Goal: Information Seeking & Learning: Find specific fact

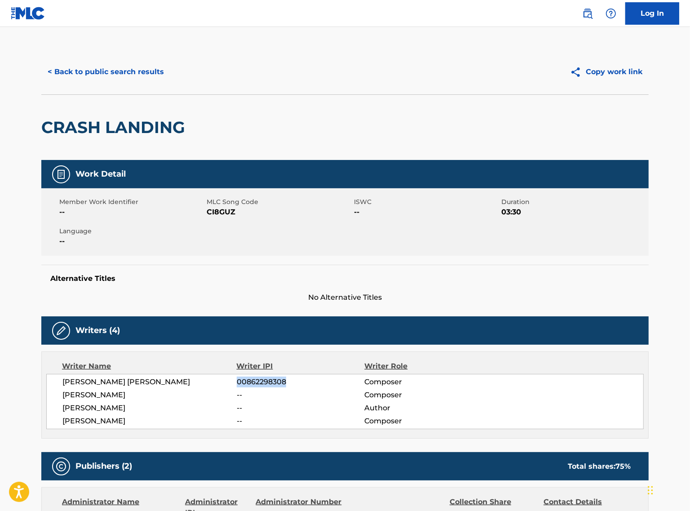
click at [142, 65] on button "< Back to public search results" at bounding box center [105, 72] width 129 height 22
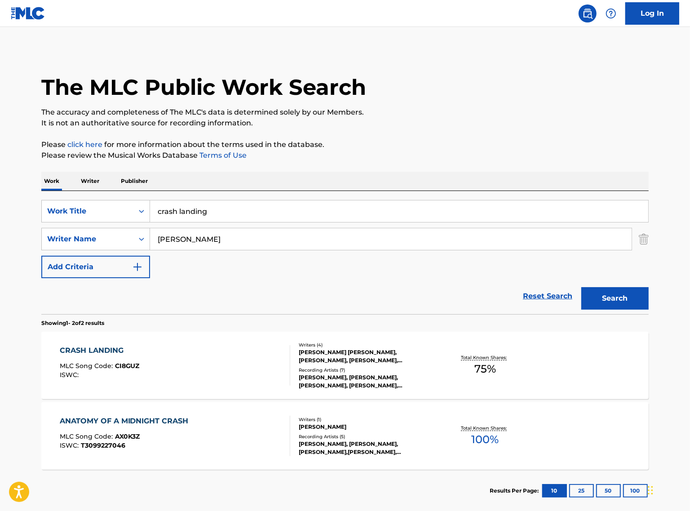
click at [225, 214] on input "crash landing" at bounding box center [399, 211] width 498 height 22
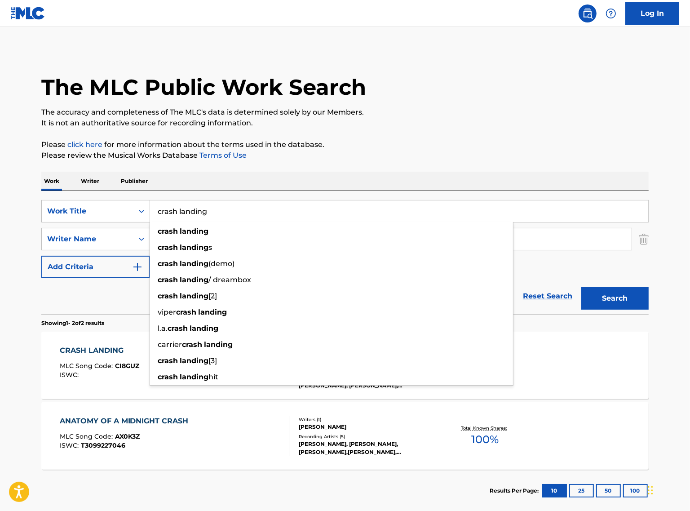
paste input "[PERSON_NAME] [PERSON_NAME]"
type input "[PERSON_NAME] [PERSON_NAME]"
click at [581, 287] on button "Search" at bounding box center [614, 298] width 67 height 22
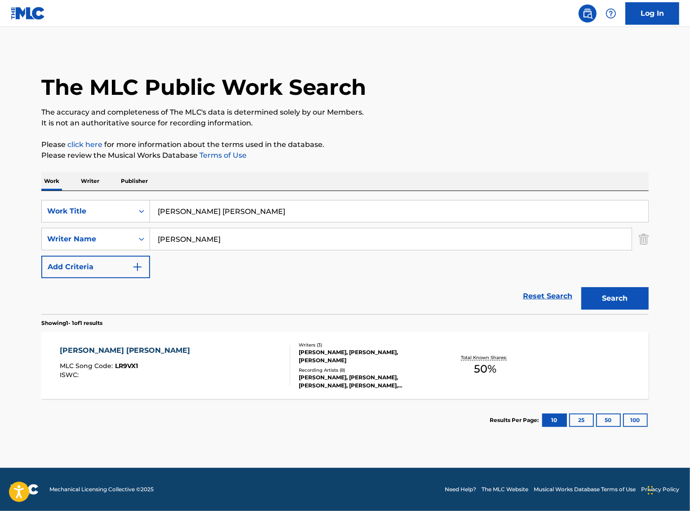
click at [172, 348] on div "[PERSON_NAME] [PERSON_NAME] MLC Song Code : LR9VX1 ISWC :" at bounding box center [175, 365] width 231 height 40
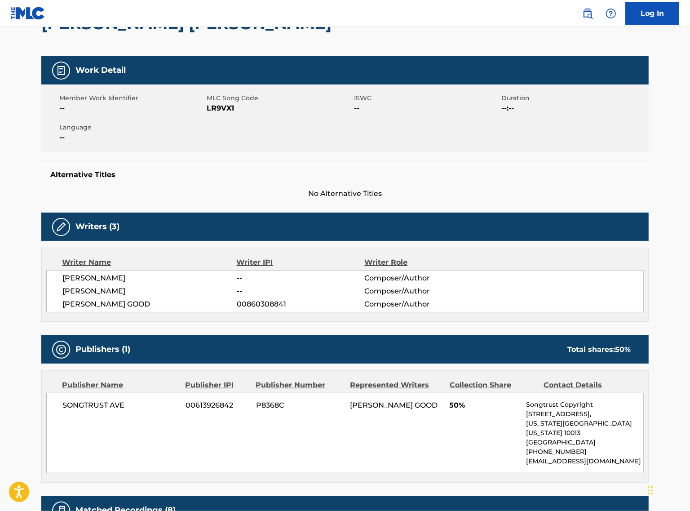
scroll to position [112, 0]
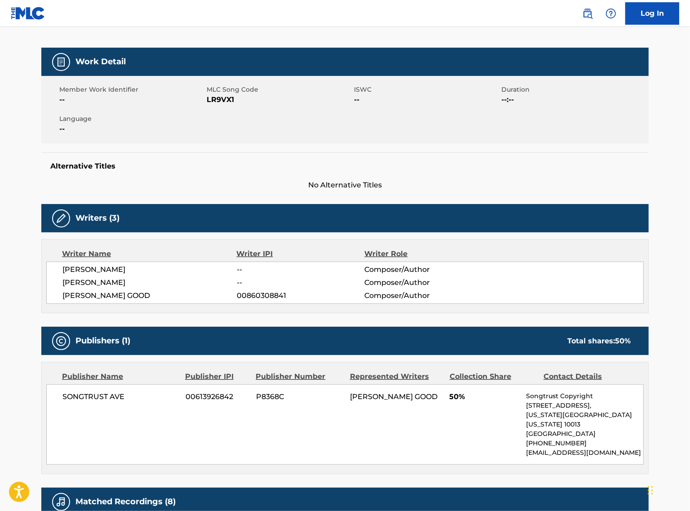
click at [267, 301] on span "00860308841" at bounding box center [301, 295] width 128 height 11
click at [267, 300] on span "00860308841" at bounding box center [301, 295] width 128 height 11
copy span "00860308841"
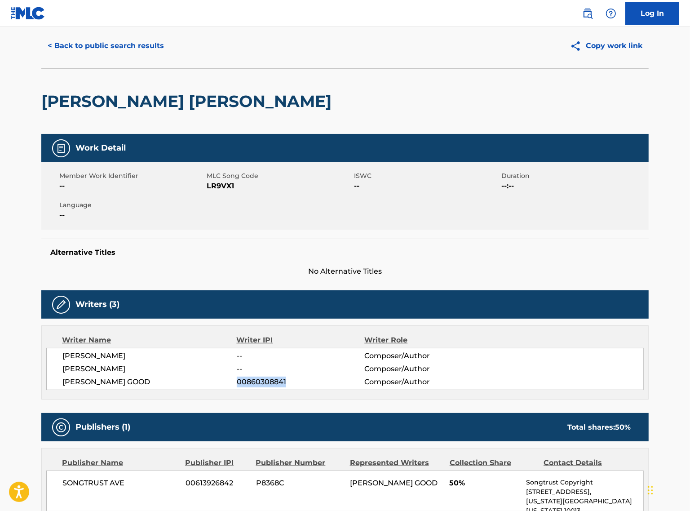
scroll to position [0, 0]
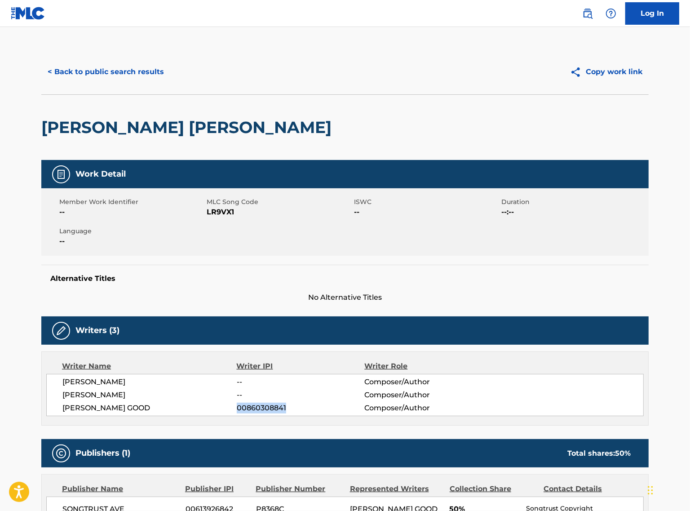
click at [151, 81] on button "< Back to public search results" at bounding box center [105, 72] width 129 height 22
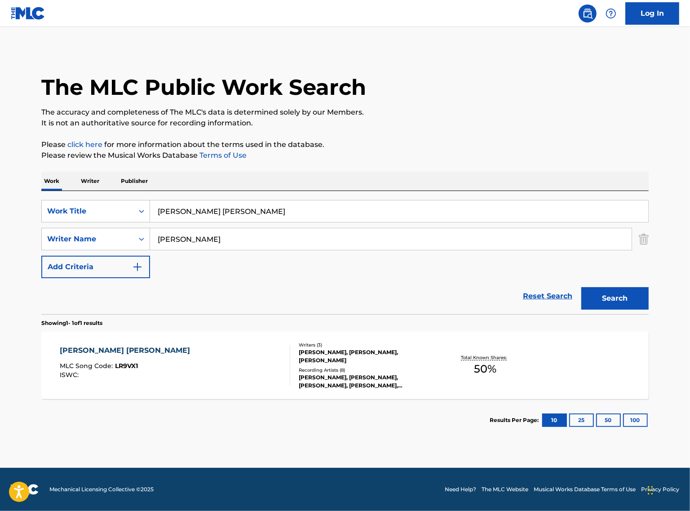
click at [222, 210] on input "[PERSON_NAME] [PERSON_NAME]" at bounding box center [399, 211] width 498 height 22
click at [219, 208] on input "[PERSON_NAME] [PERSON_NAME]" at bounding box center [399, 211] width 498 height 22
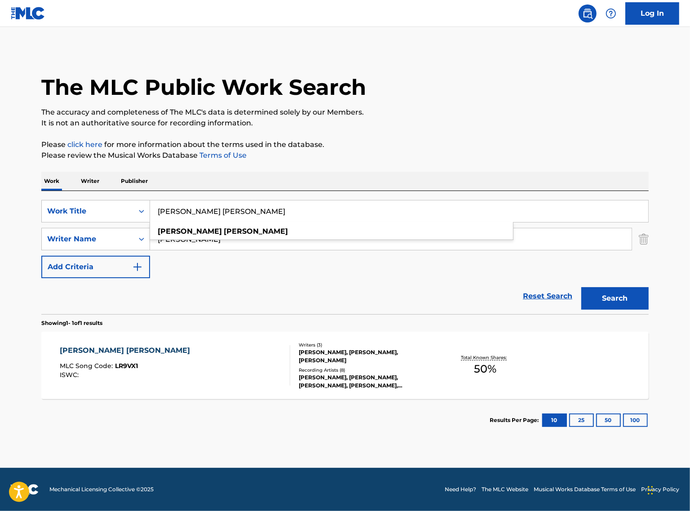
click at [219, 208] on input "[PERSON_NAME] [PERSON_NAME]" at bounding box center [399, 211] width 498 height 22
paste input "Tears of Joy"
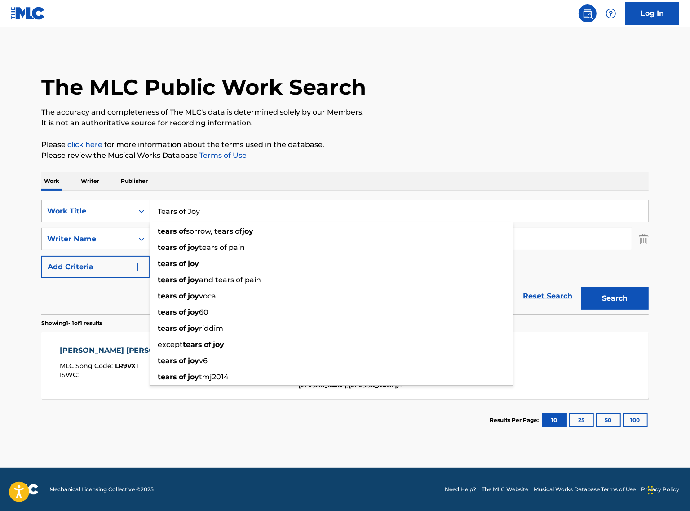
type input "Tears of Joy"
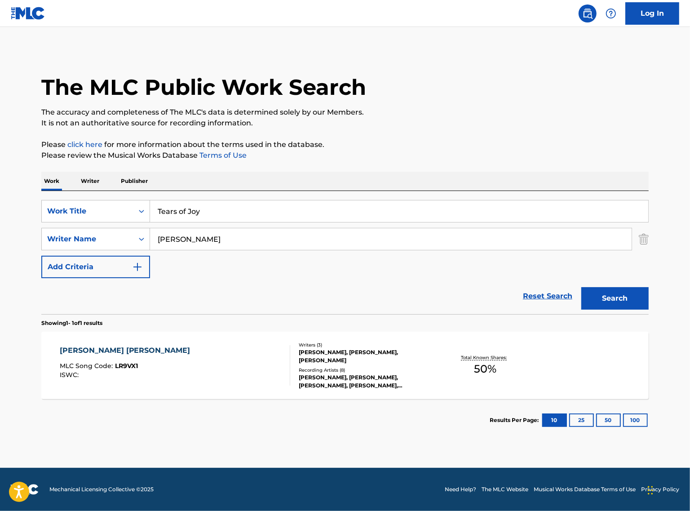
click at [607, 291] on button "Search" at bounding box center [614, 298] width 67 height 22
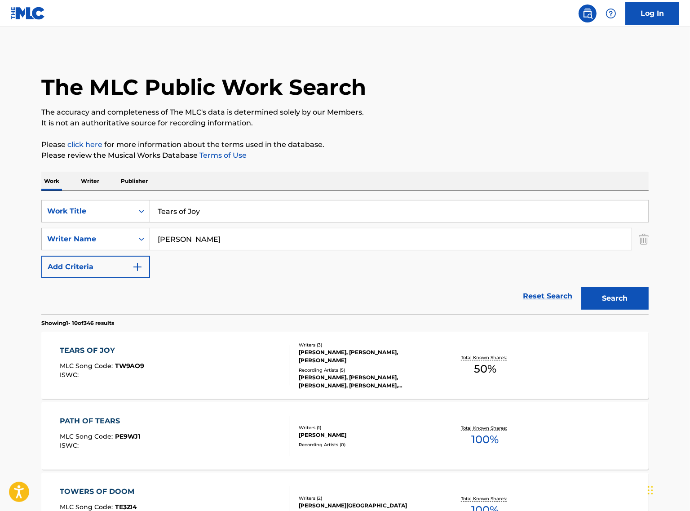
click at [177, 353] on div "TEARS OF JOY MLC Song Code : TW9AO9 ISWC :" at bounding box center [175, 365] width 231 height 40
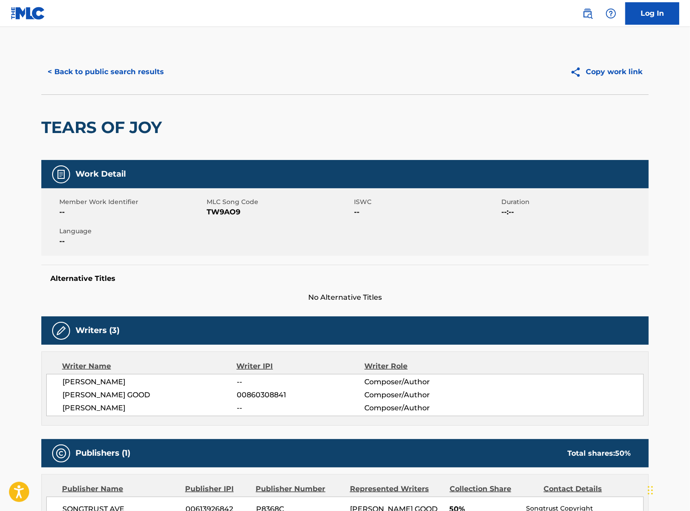
click at [242, 391] on span "00860308841" at bounding box center [301, 395] width 128 height 11
copy span "00860308841"
click at [151, 104] on div "TEARS OF JOY" at bounding box center [103, 127] width 125 height 65
click at [147, 73] on button "< Back to public search results" at bounding box center [105, 72] width 129 height 22
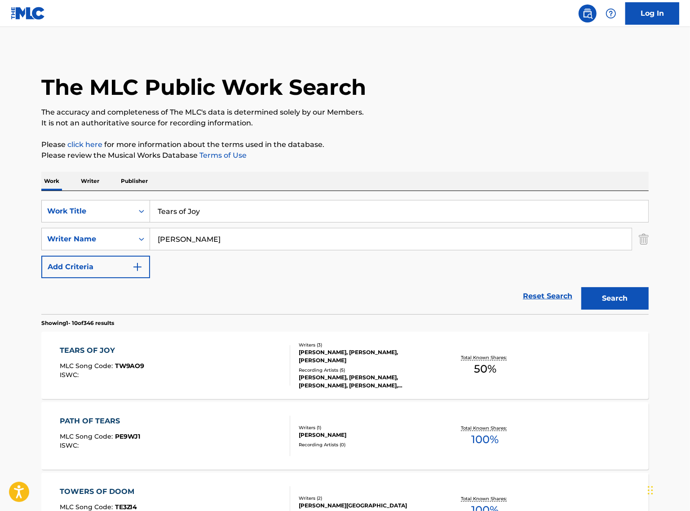
click at [214, 213] on input "Tears of Joy" at bounding box center [399, 211] width 498 height 22
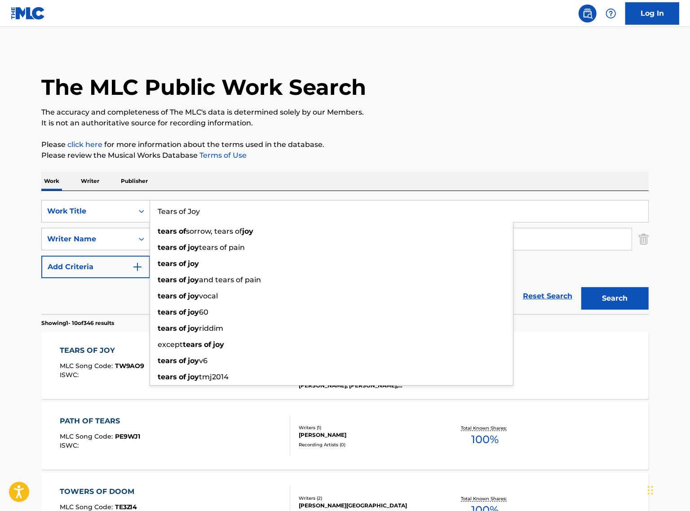
click at [214, 213] on input "Tears of Joy" at bounding box center [399, 211] width 498 height 22
paste input "Night Crowd"
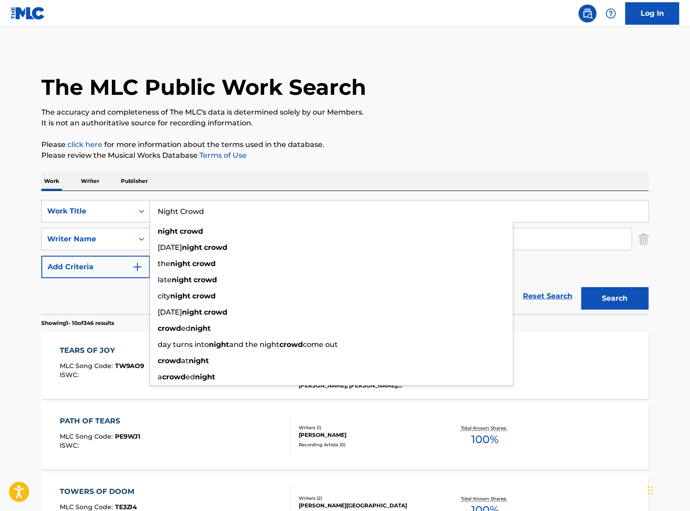
type input "Night Crowd"
click at [581, 287] on button "Search" at bounding box center [614, 298] width 67 height 22
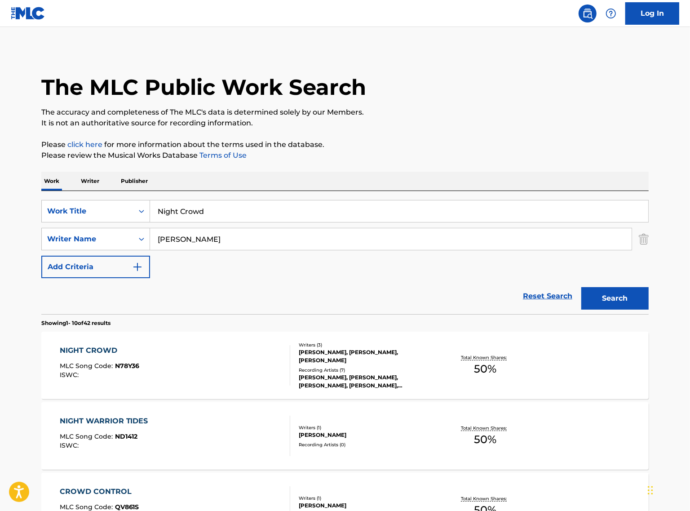
click at [128, 356] on div "NIGHT CROWD MLC Song Code : N78Y36 ISWC :" at bounding box center [100, 365] width 80 height 40
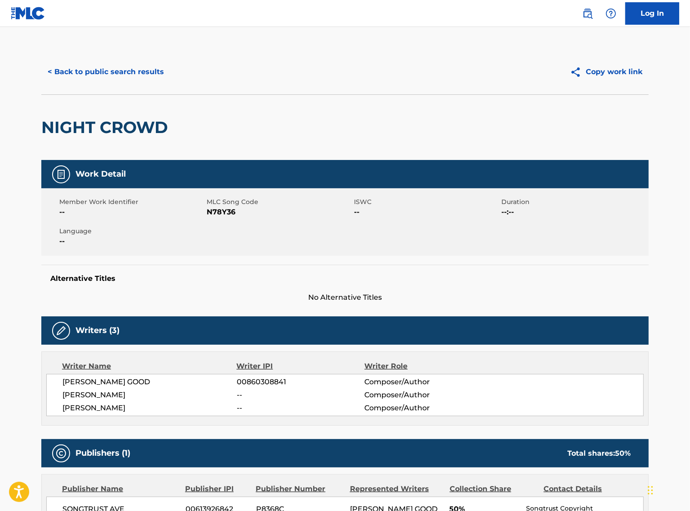
click at [142, 72] on button "< Back to public search results" at bounding box center [105, 72] width 129 height 22
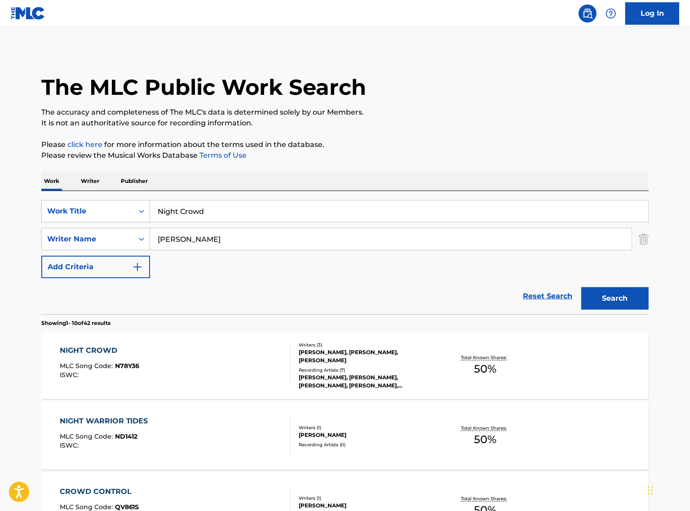
click at [236, 219] on input "Night Crowd" at bounding box center [399, 211] width 498 height 22
click at [235, 216] on input "Night Crowd" at bounding box center [399, 211] width 498 height 22
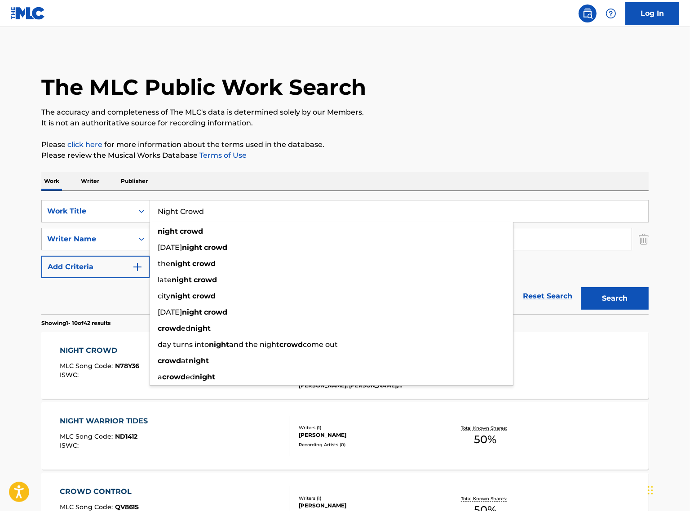
click at [235, 216] on input "Night Crowd" at bounding box center [399, 211] width 498 height 22
paste input "Fresh Air"
type input "Fresh Air"
click at [581, 287] on button "Search" at bounding box center [614, 298] width 67 height 22
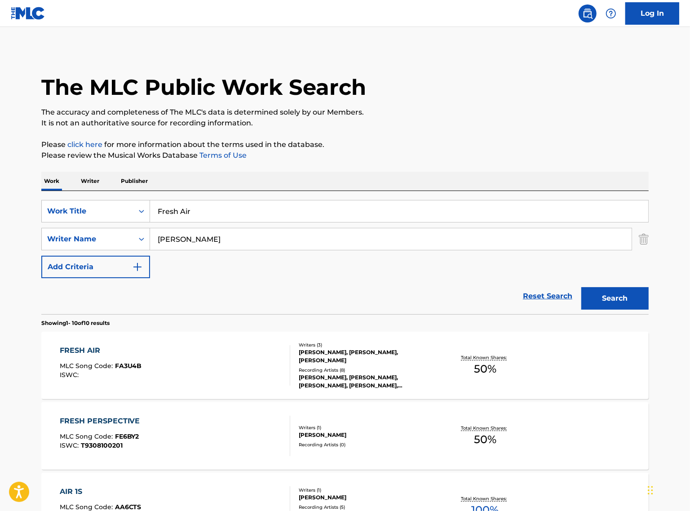
click at [162, 373] on div "FRESH AIR MLC Song Code : FA3U4B ISWC :" at bounding box center [175, 365] width 231 height 40
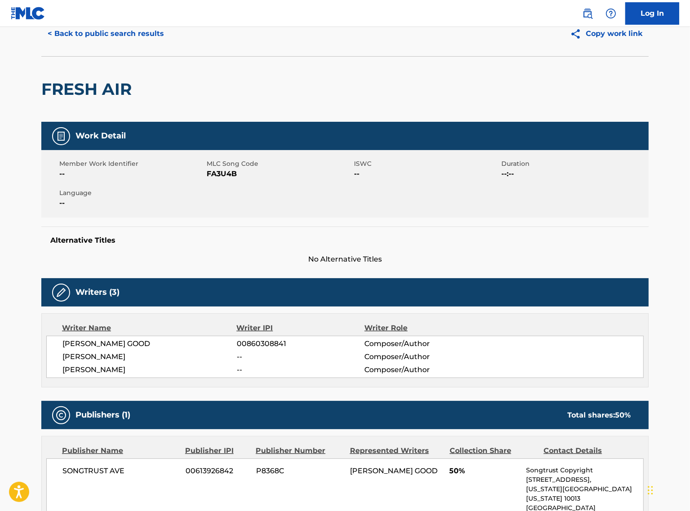
scroll to position [56, 0]
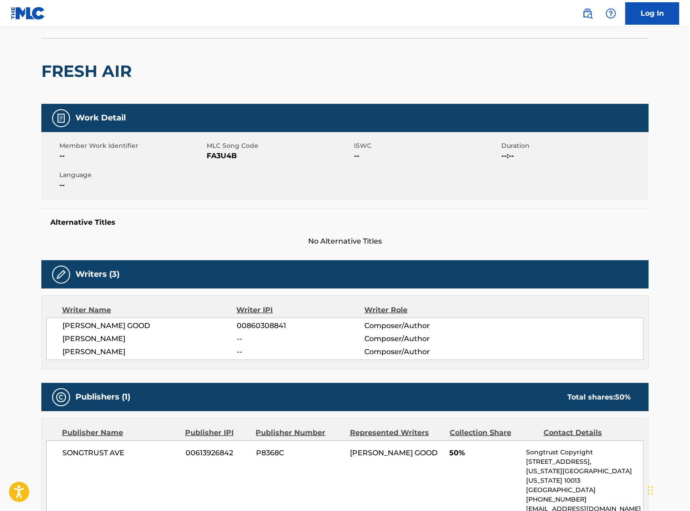
click at [243, 327] on span "00860308841" at bounding box center [301, 325] width 128 height 11
click at [243, 326] on span "00860308841" at bounding box center [301, 325] width 128 height 11
copy span "00860308841"
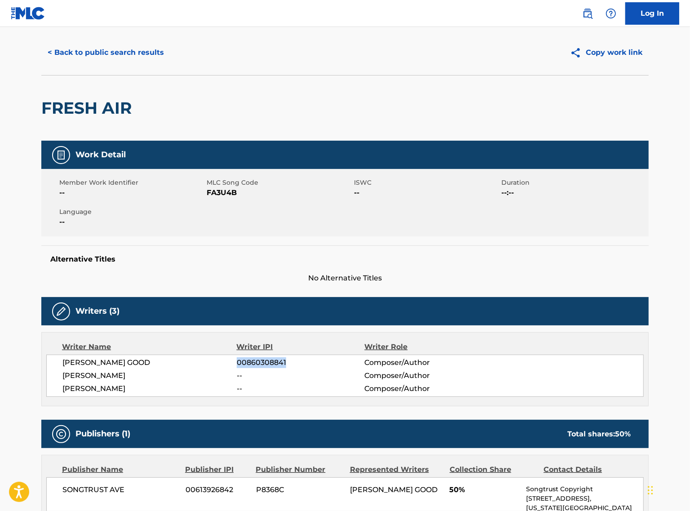
scroll to position [0, 0]
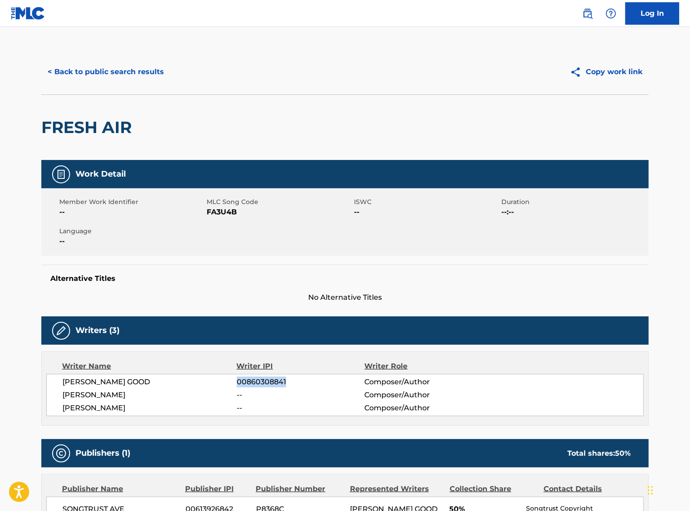
click at [144, 72] on button "< Back to public search results" at bounding box center [105, 72] width 129 height 22
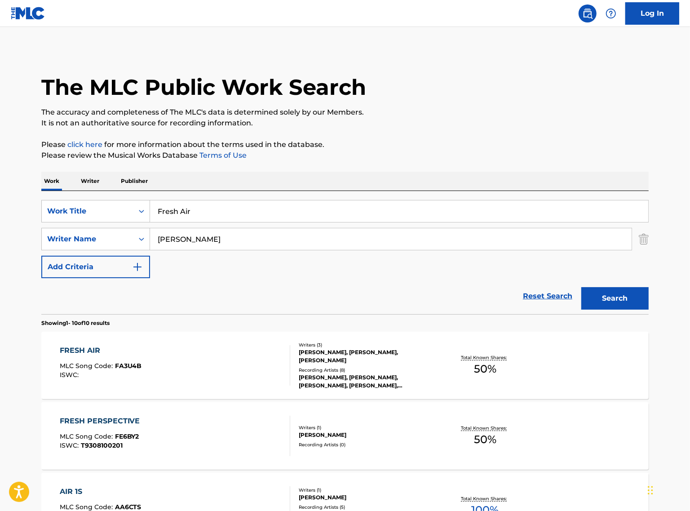
click at [269, 209] on input "Fresh Air" at bounding box center [399, 211] width 498 height 22
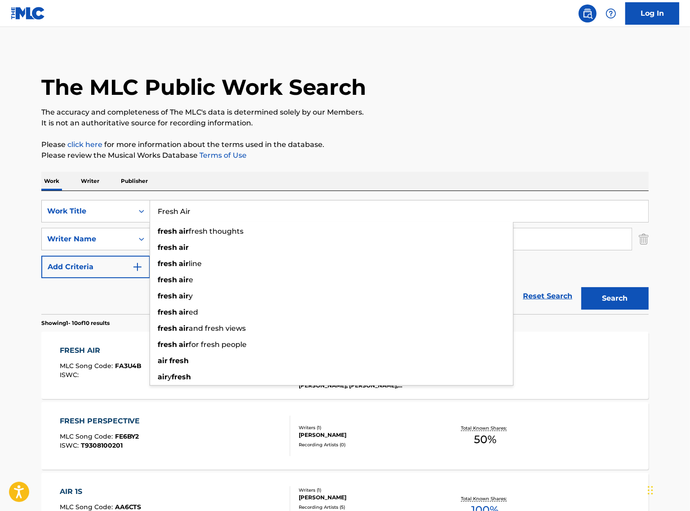
click at [269, 209] on input "Fresh Air" at bounding box center [399, 211] width 498 height 22
paste input "Looks Good On You"
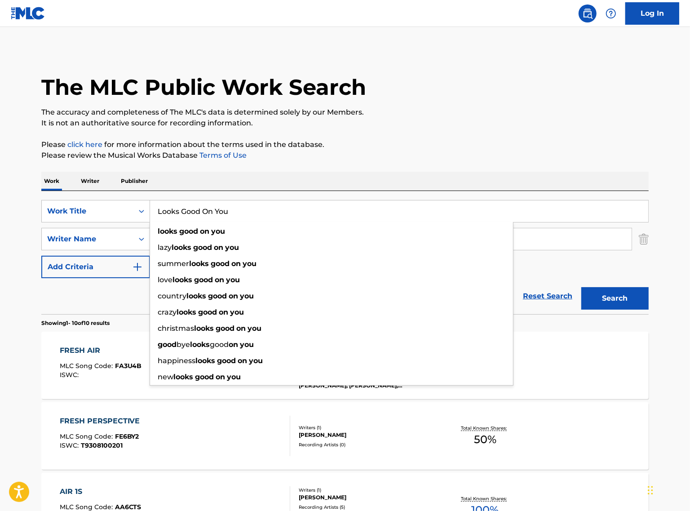
type input "Looks Good On You"
click at [581, 287] on button "Search" at bounding box center [614, 298] width 67 height 22
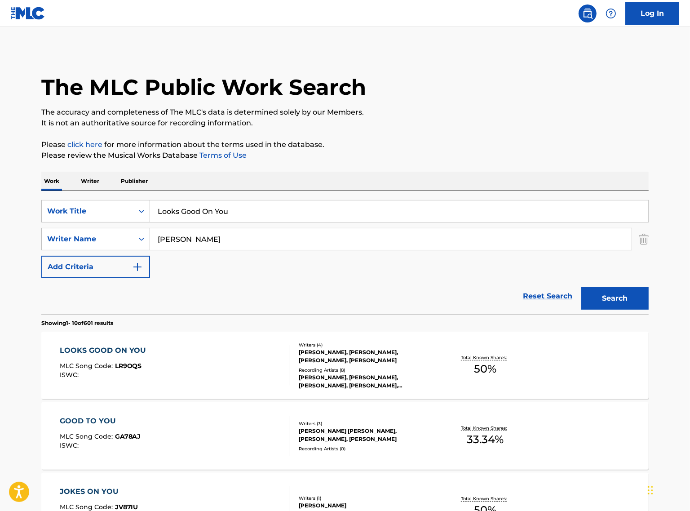
click at [191, 385] on div "LOOKS GOOD ON YOU MLC Song Code : LR9OQS ISWC :" at bounding box center [175, 365] width 231 height 40
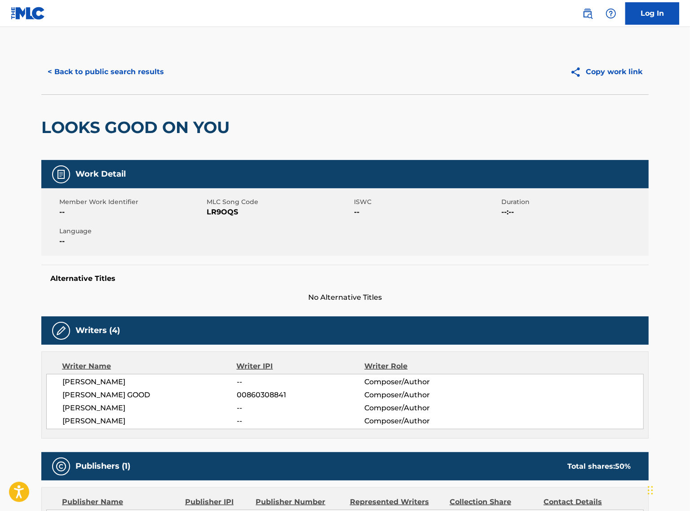
click at [108, 77] on button "< Back to public search results" at bounding box center [105, 72] width 129 height 22
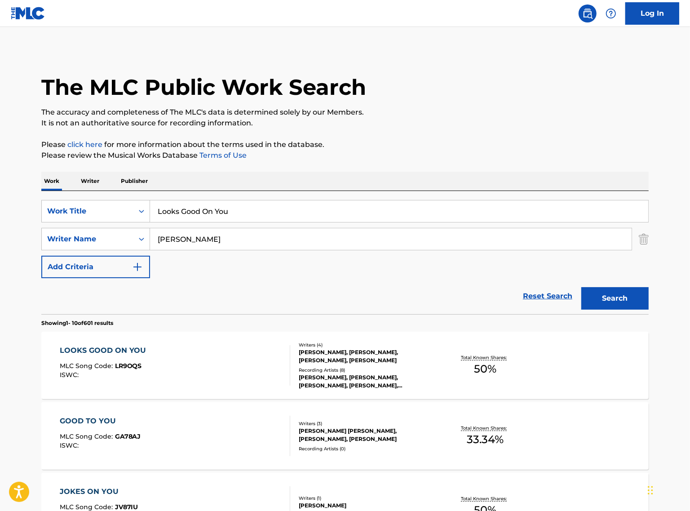
click at [298, 213] on input "Looks Good On You" at bounding box center [399, 211] width 498 height 22
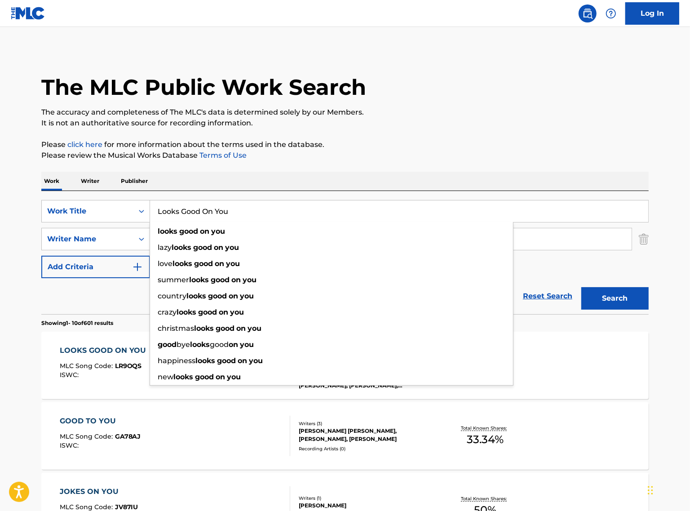
click at [298, 213] on input "Looks Good On You" at bounding box center [399, 211] width 498 height 22
paste input "Hold Me Down"
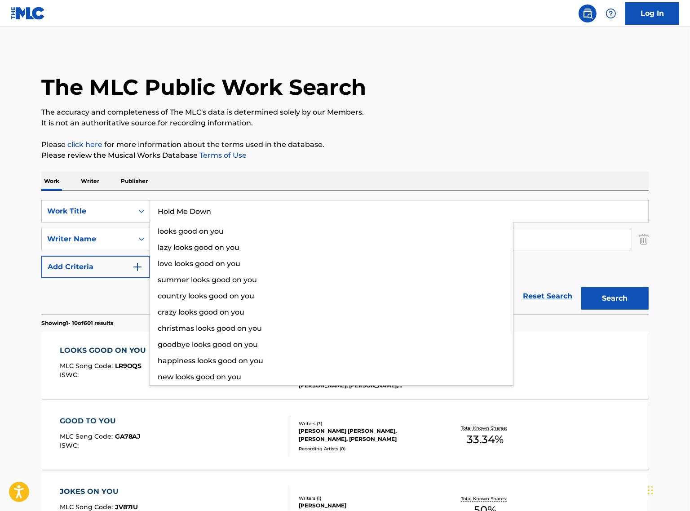
type input "Hold Me Down"
click at [581, 287] on button "Search" at bounding box center [614, 298] width 67 height 22
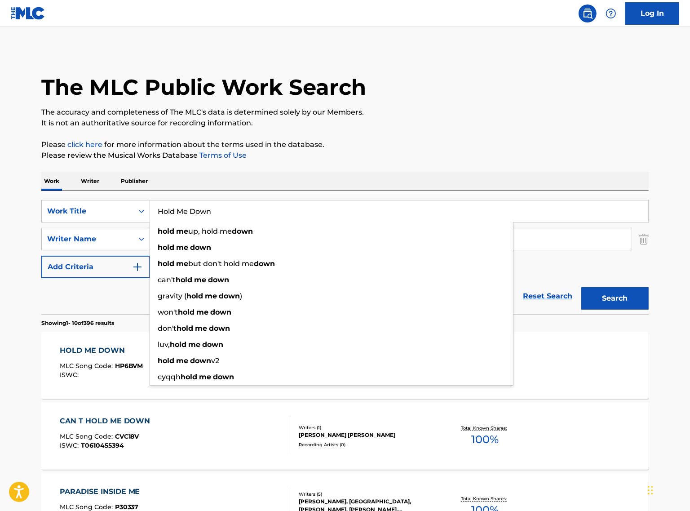
click at [95, 340] on div "HOLD ME DOWN MLC Song Code : HP6BVM ISWC : Writers ( 3 ) [PERSON_NAME], [PERSON…" at bounding box center [344, 365] width 607 height 67
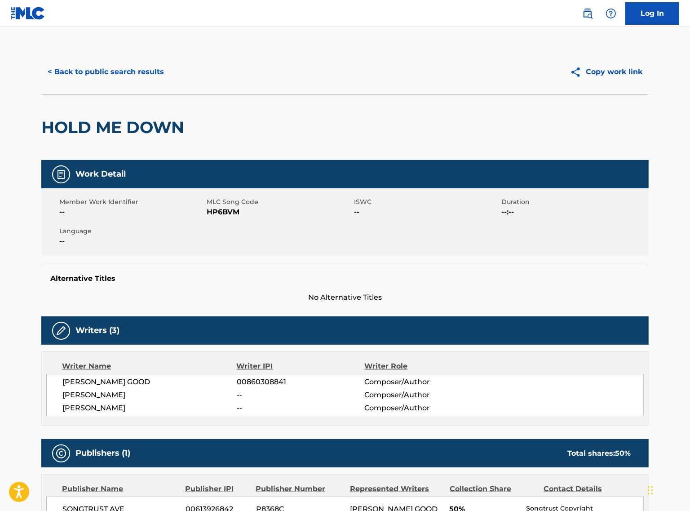
click at [267, 381] on span "00860308841" at bounding box center [301, 382] width 128 height 11
click at [266, 380] on span "00860308841" at bounding box center [301, 382] width 128 height 11
copy span "00860308841"
click at [115, 77] on button "< Back to public search results" at bounding box center [105, 72] width 129 height 22
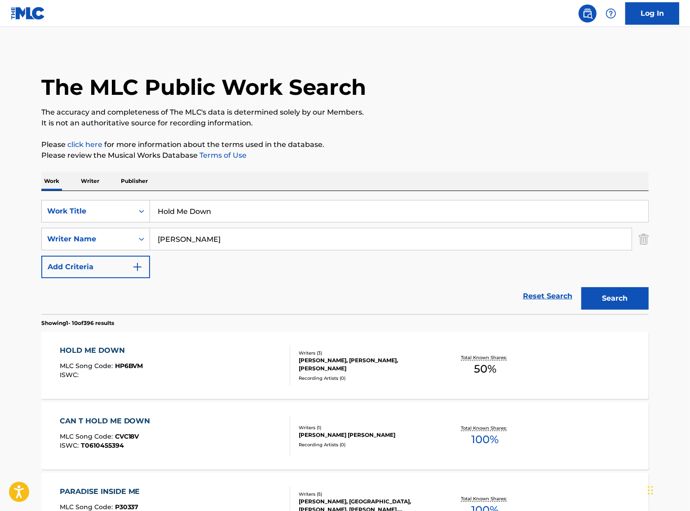
click at [269, 204] on input "Hold Me Down" at bounding box center [399, 211] width 498 height 22
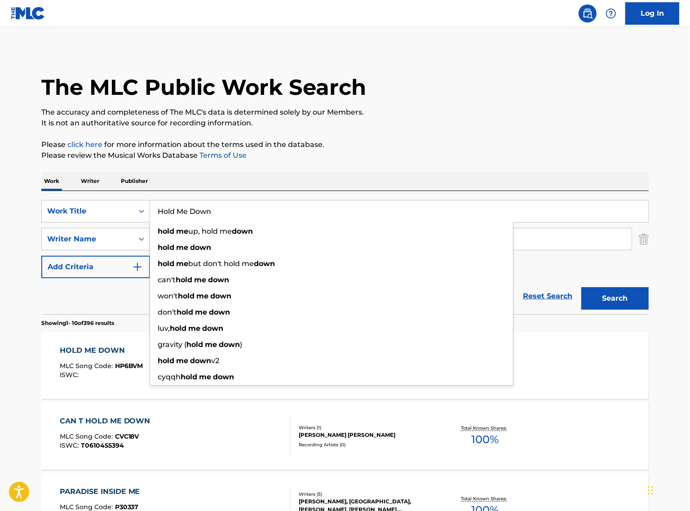
paste input "[PERSON_NAME]' With an Angel"
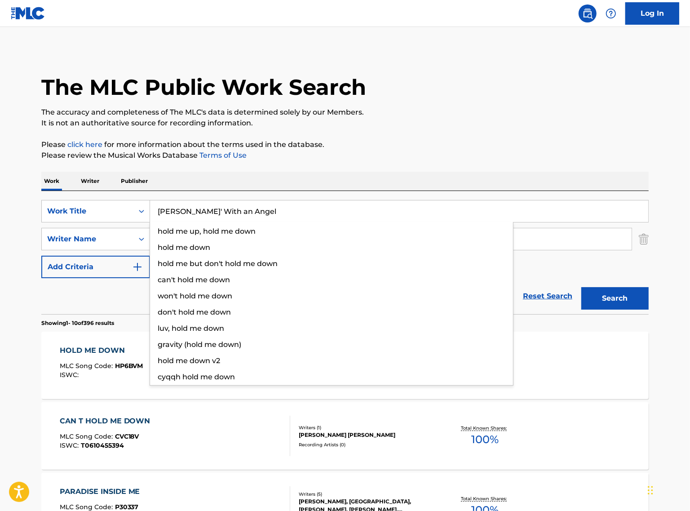
click at [581, 287] on button "Search" at bounding box center [614, 298] width 67 height 22
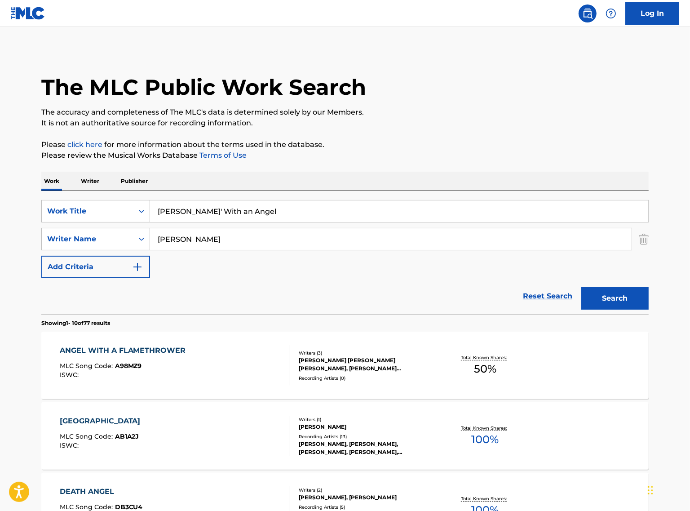
click at [178, 209] on input "[PERSON_NAME]' With an Angel" at bounding box center [399, 211] width 498 height 22
type input "Ridin With an Angel"
click at [581, 287] on button "Search" at bounding box center [614, 298] width 67 height 22
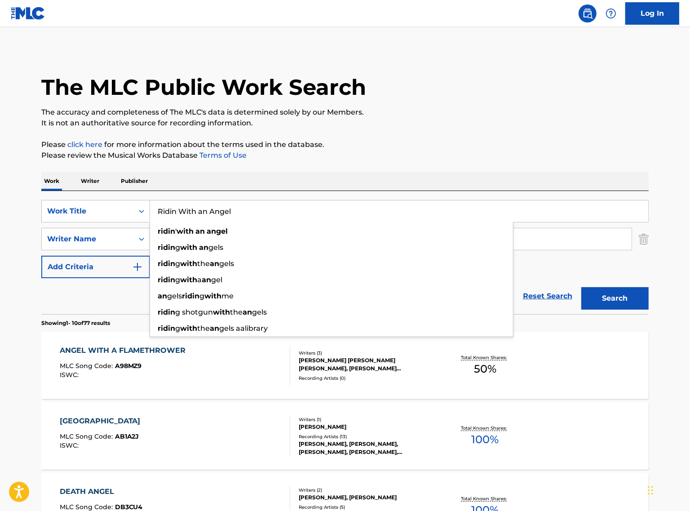
click at [45, 277] on button "Add Criteria" at bounding box center [95, 267] width 109 height 22
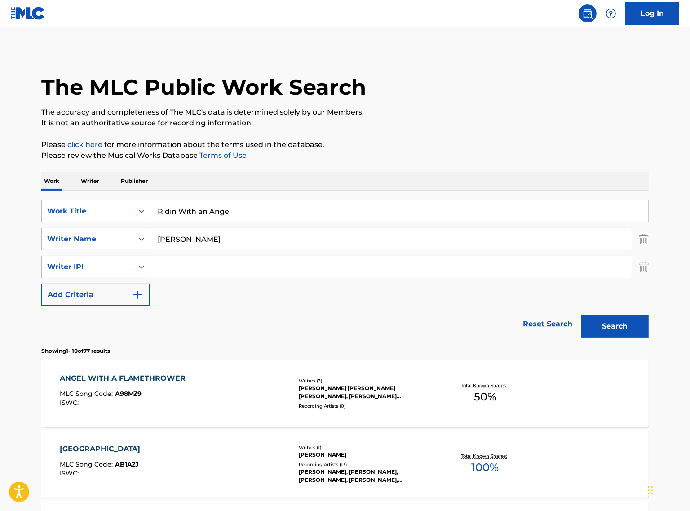
click at [439, 228] on input "[PERSON_NAME]" at bounding box center [391, 239] width 482 height 22
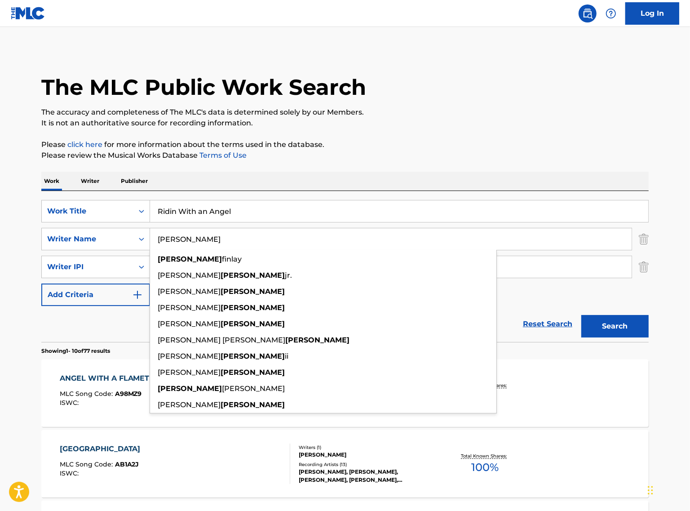
click at [439, 228] on input "[PERSON_NAME]" at bounding box center [391, 239] width 482 height 22
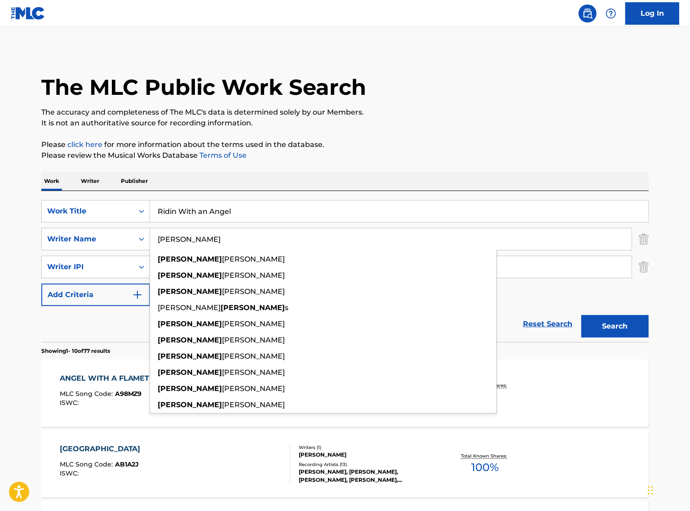
type input "[PERSON_NAME]"
click at [581, 315] on button "Search" at bounding box center [614, 326] width 67 height 22
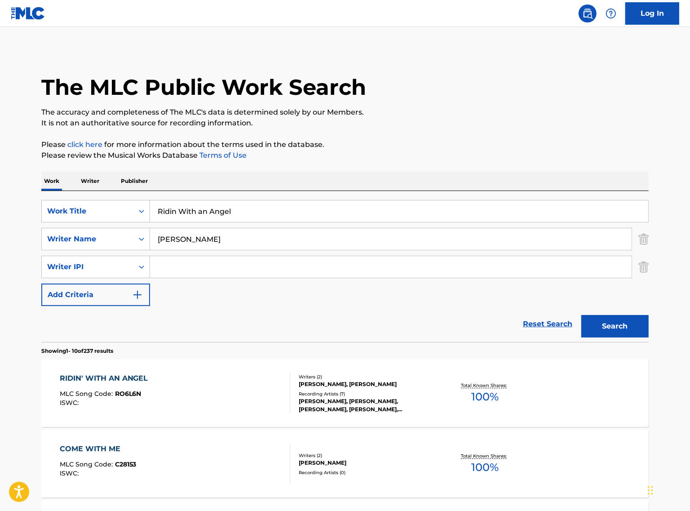
click at [361, 247] on input "[PERSON_NAME]" at bounding box center [391, 239] width 482 height 22
click at [156, 393] on div "RIDIN' WITH AN ANGEL MLC Song Code : RO6L6N ISWC :" at bounding box center [175, 393] width 231 height 40
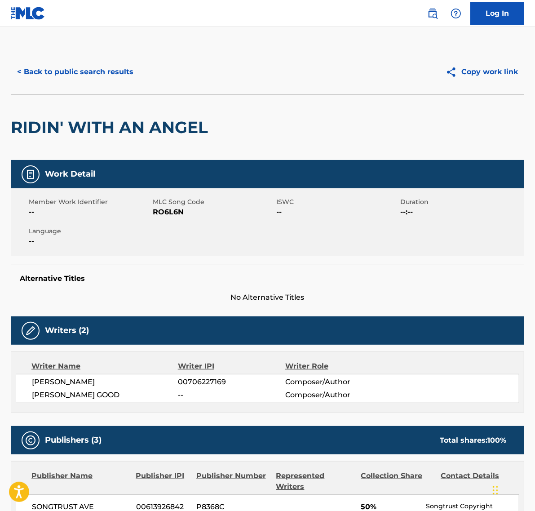
click at [87, 66] on button "< Back to public search results" at bounding box center [75, 72] width 129 height 22
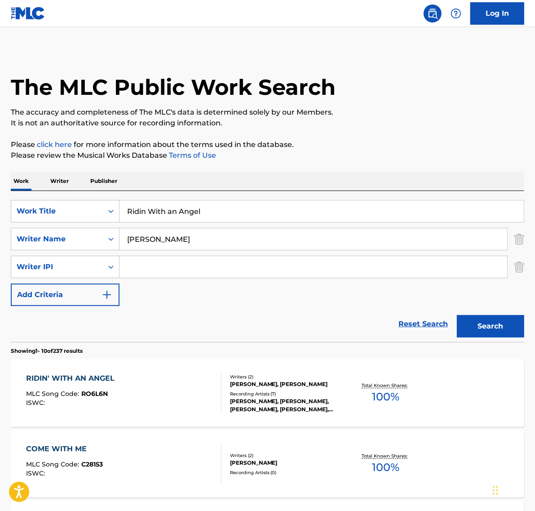
click at [275, 205] on input "Ridin With an Angel" at bounding box center [322, 211] width 404 height 22
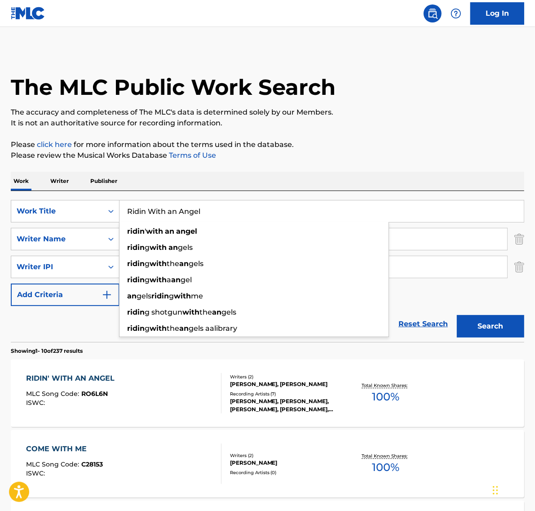
paste input "Natural Disaster"
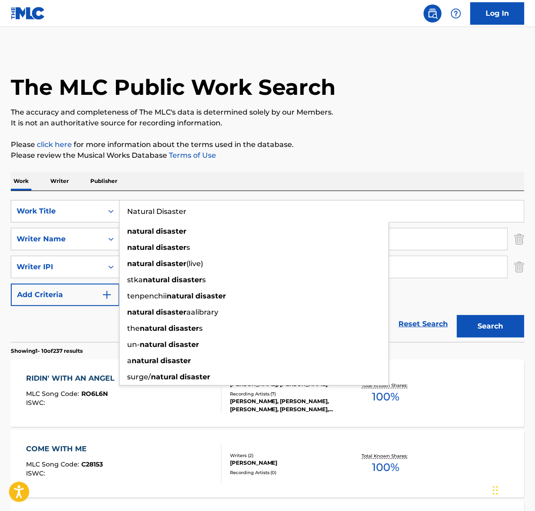
type input "Natural Disaster"
click at [457, 315] on button "Search" at bounding box center [490, 326] width 67 height 22
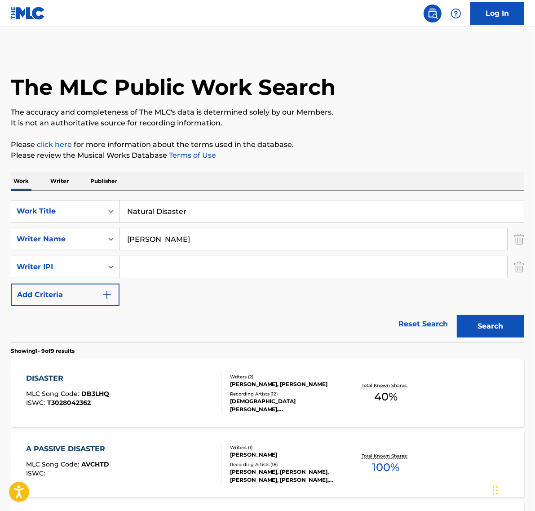
click at [181, 237] on input "[PERSON_NAME]" at bounding box center [314, 239] width 388 height 22
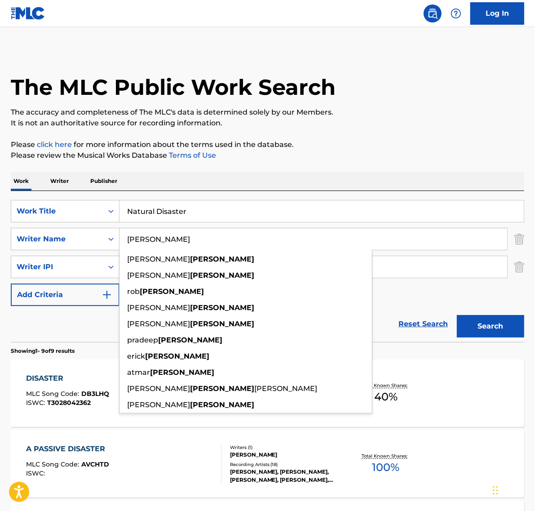
click at [181, 236] on input "[PERSON_NAME]" at bounding box center [314, 239] width 388 height 22
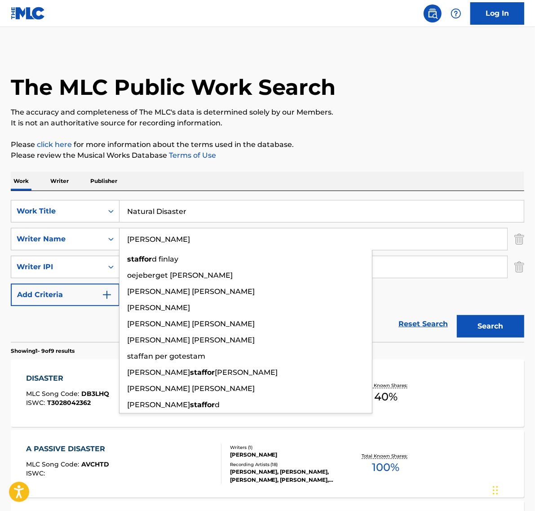
type input "[PERSON_NAME]"
click at [457, 315] on button "Search" at bounding box center [490, 326] width 67 height 22
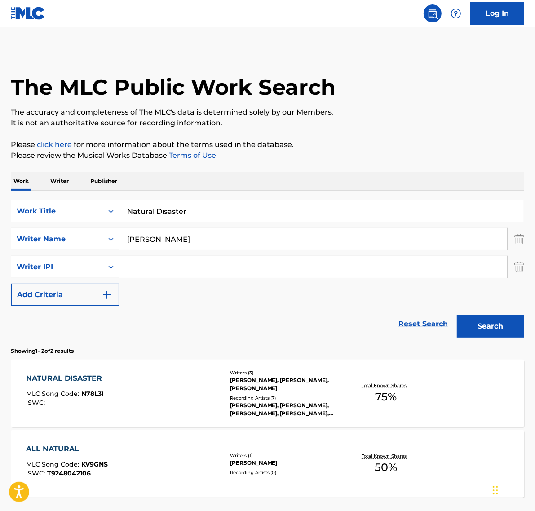
click at [162, 380] on div "NATURAL DISASTER MLC Song Code : N78L3I ISWC :" at bounding box center [123, 393] width 195 height 40
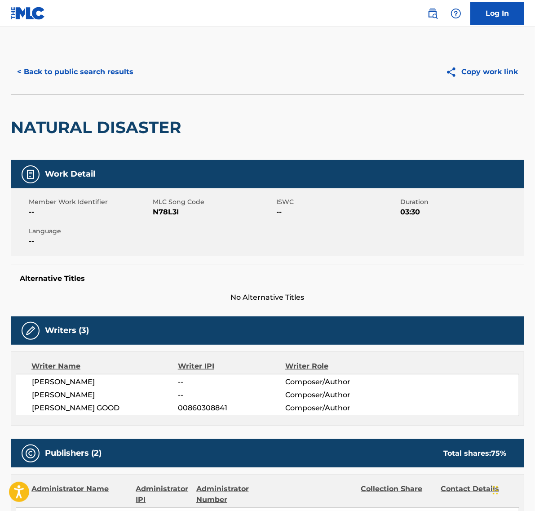
click at [215, 403] on span "00860308841" at bounding box center [231, 408] width 107 height 11
copy span "00860308841"
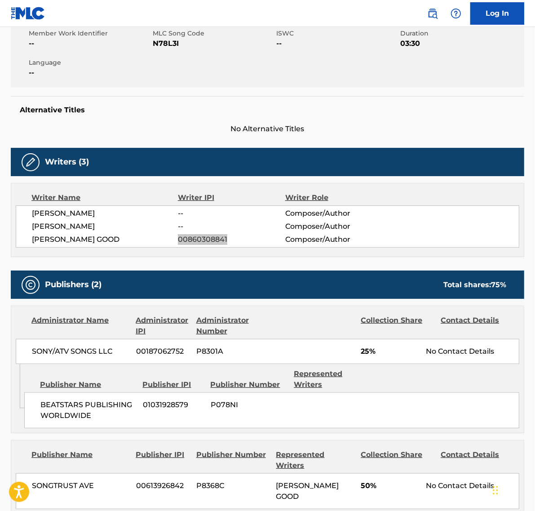
scroll to position [225, 0]
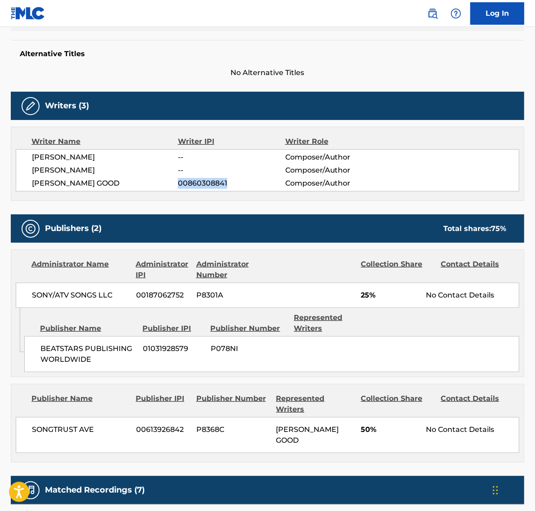
click at [253, 198] on div "Writer Name Writer IPI Writer Role [PERSON_NAME] -- Composer/Author [PERSON_NAM…" at bounding box center [268, 164] width 514 height 74
click at [250, 183] on span "00860308841" at bounding box center [231, 183] width 107 height 11
click at [216, 185] on span "00860308841" at bounding box center [231, 183] width 107 height 11
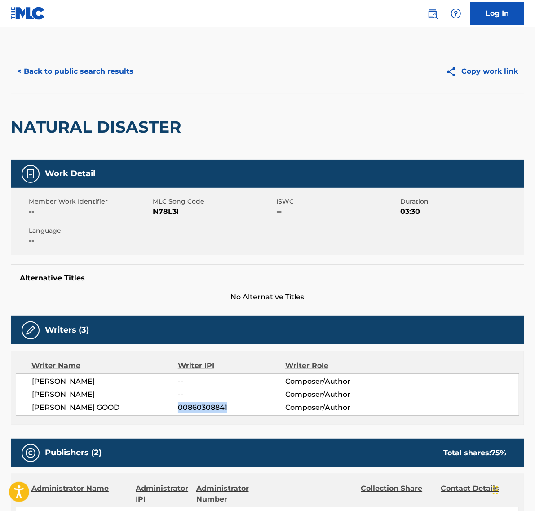
scroll to position [0, 0]
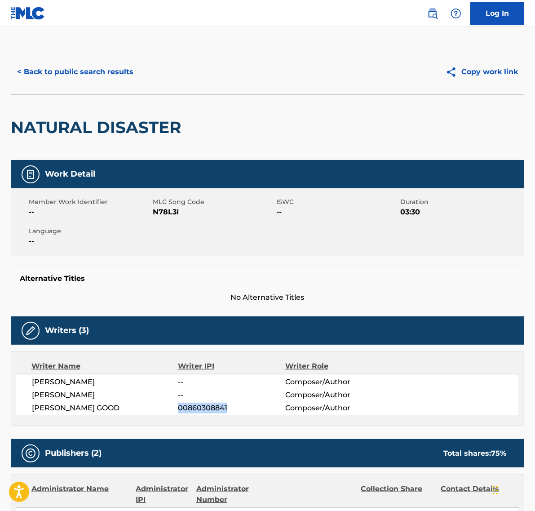
click at [102, 69] on button "< Back to public search results" at bounding box center [75, 72] width 129 height 22
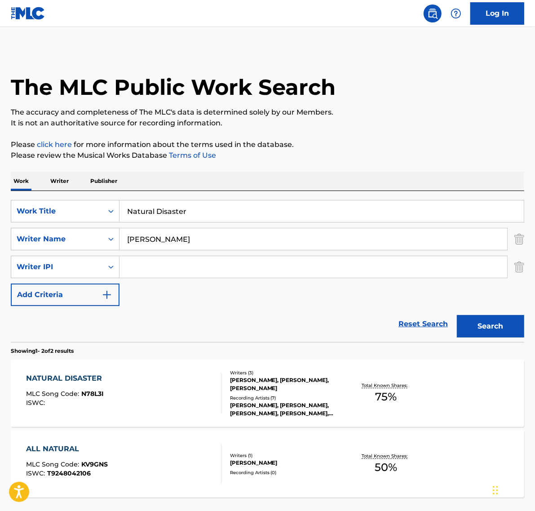
click at [200, 201] on input "Natural Disaster" at bounding box center [322, 211] width 404 height 22
click at [200, 200] on input "Natural Disaster" at bounding box center [322, 211] width 404 height 22
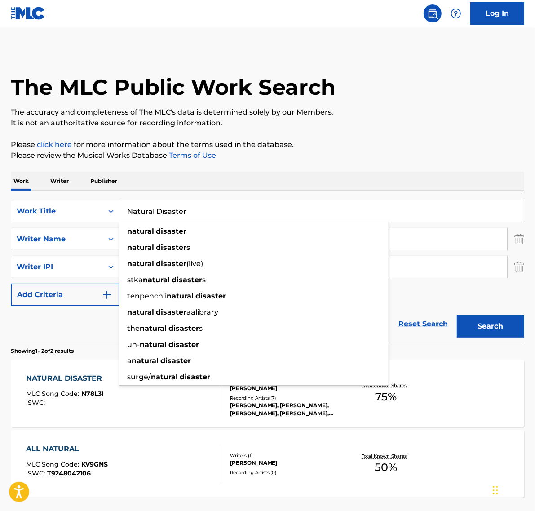
paste input "ext one's on me"
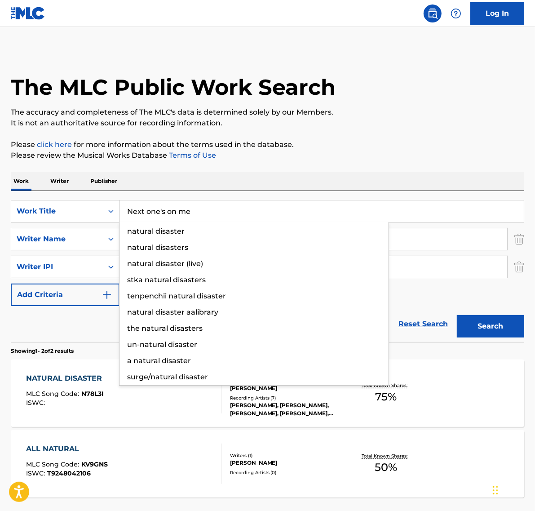
type input "Next one's on me"
click at [457, 315] on button "Search" at bounding box center [490, 326] width 67 height 22
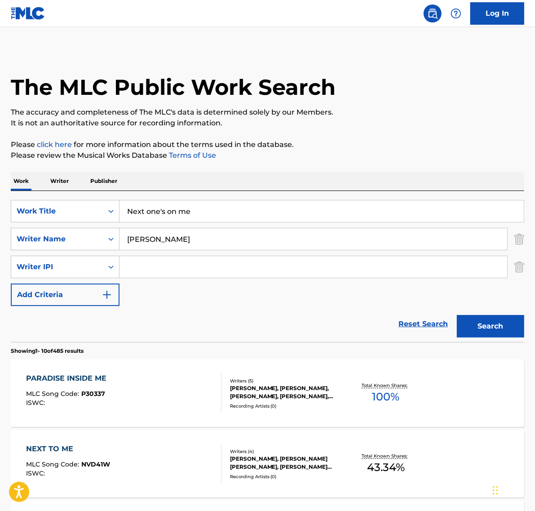
click at [208, 242] on input "[PERSON_NAME]" at bounding box center [314, 239] width 388 height 22
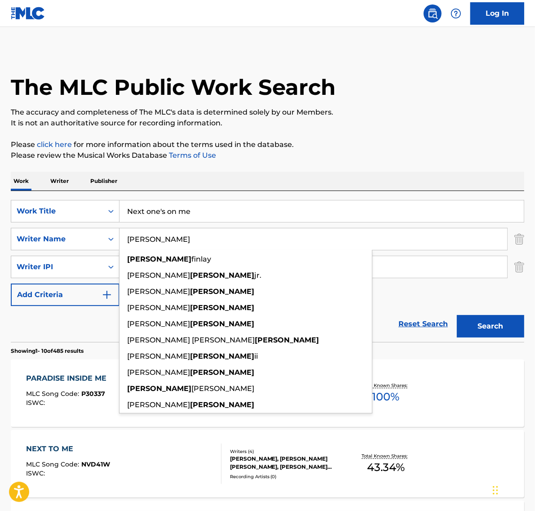
click at [208, 242] on input "[PERSON_NAME]" at bounding box center [314, 239] width 388 height 22
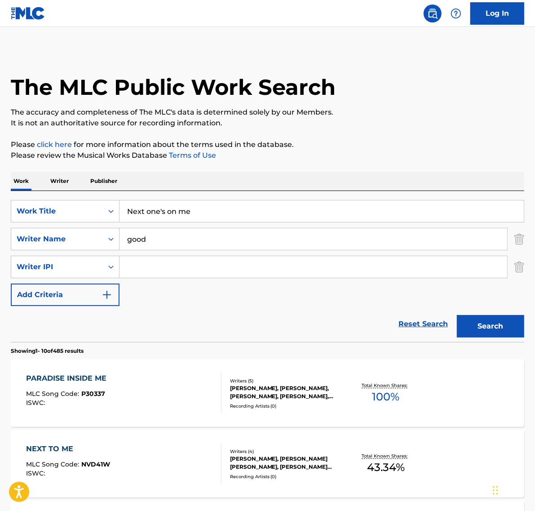
type input "good"
click at [457, 315] on button "Search" at bounding box center [490, 326] width 67 height 22
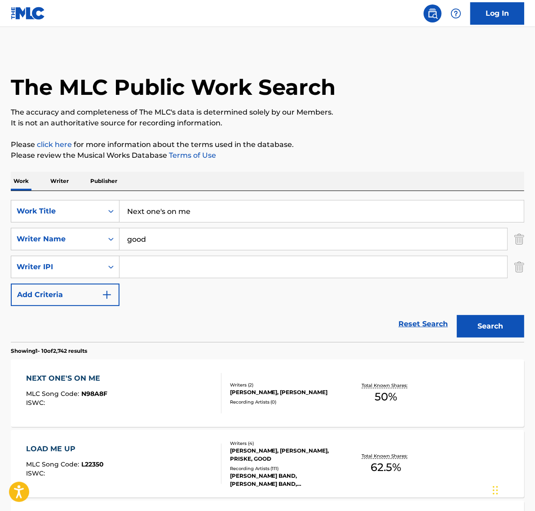
click at [189, 377] on div "NEXT ONE'S ON ME MLC Song Code : N98A8F ISWC :" at bounding box center [123, 393] width 195 height 40
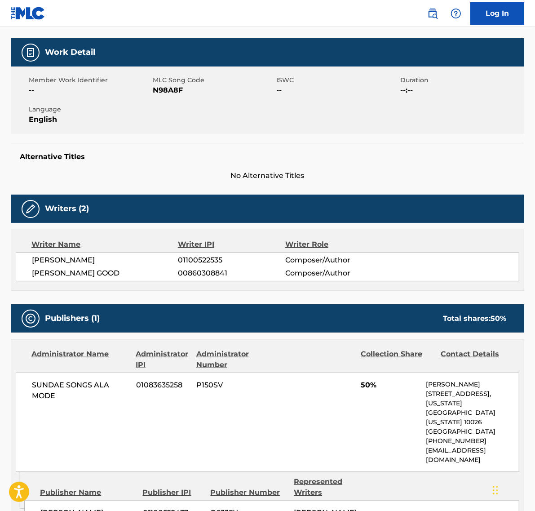
scroll to position [93, 0]
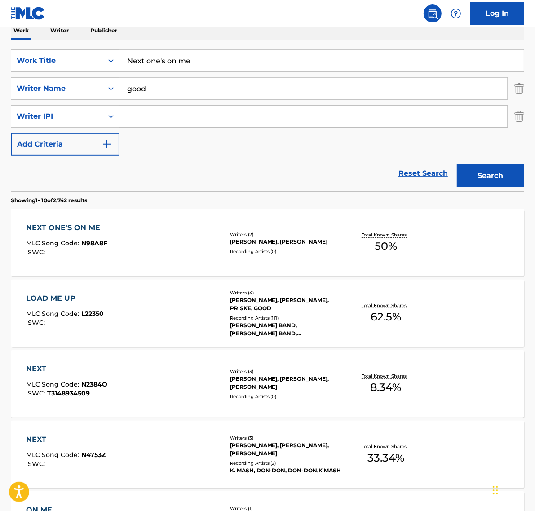
scroll to position [168, 0]
